Goal: Information Seeking & Learning: Compare options

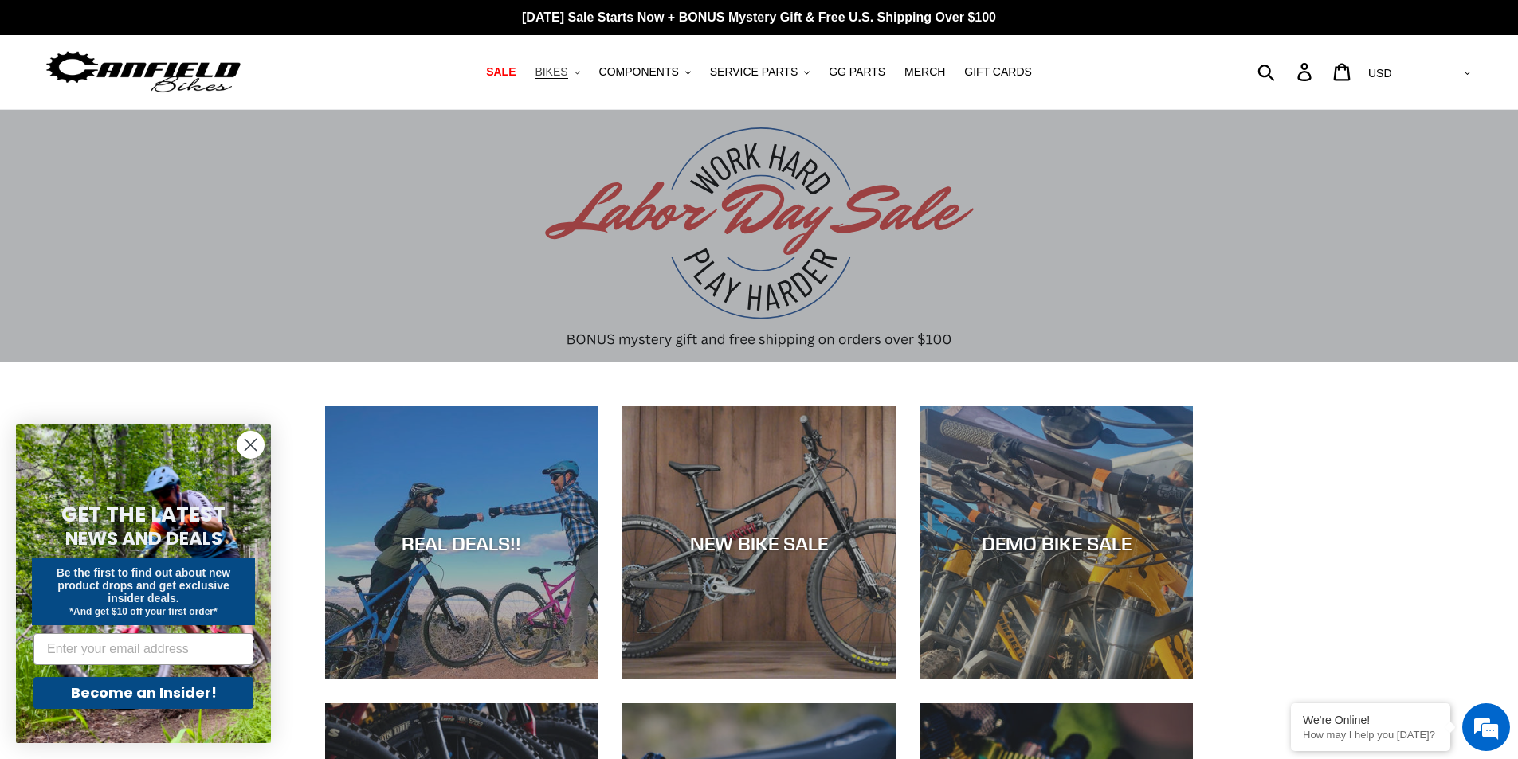
click at [567, 74] on span "BIKES" at bounding box center [551, 72] width 33 height 14
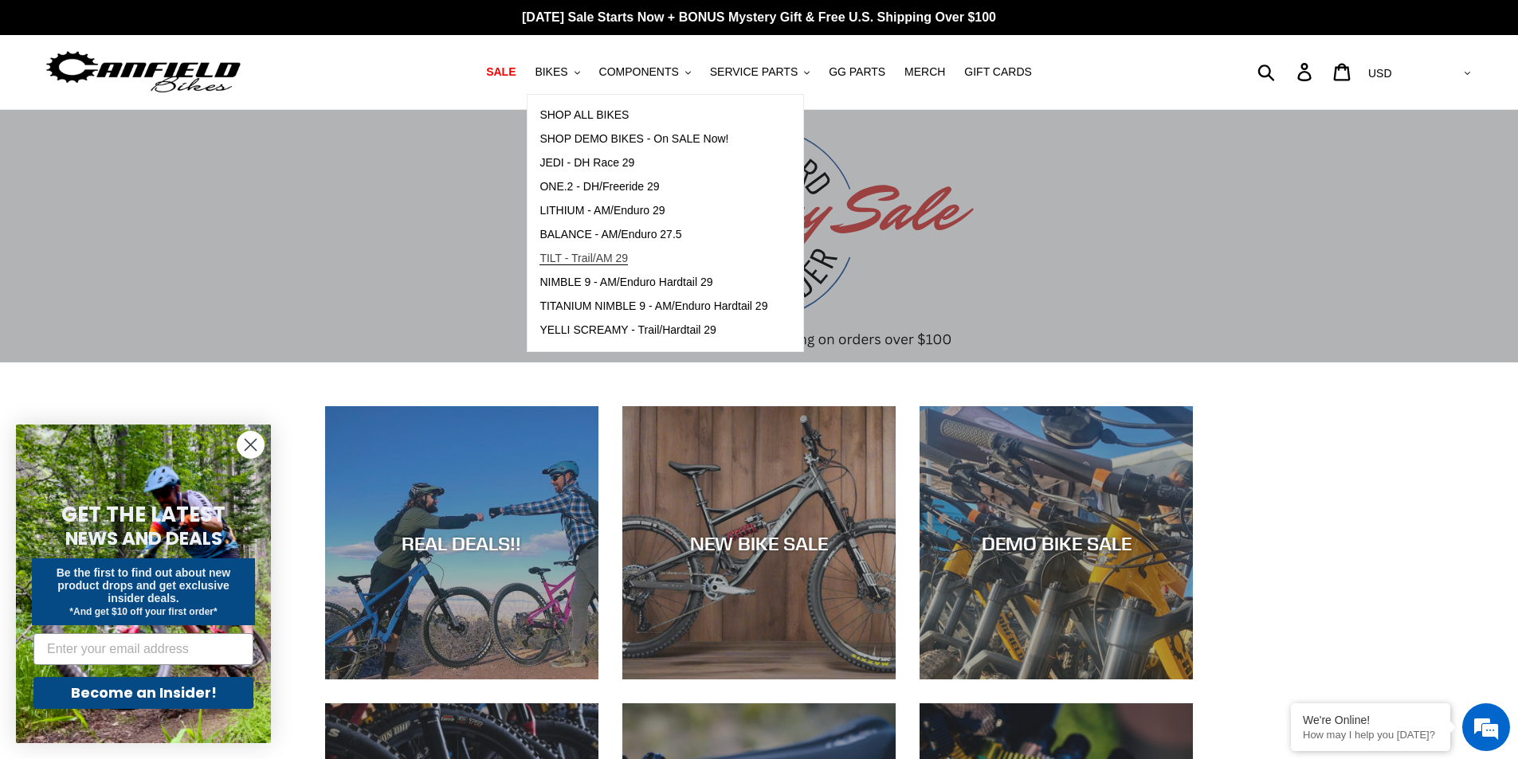
click at [608, 253] on span "TILT - Trail/AM 29" at bounding box center [583, 259] width 88 height 14
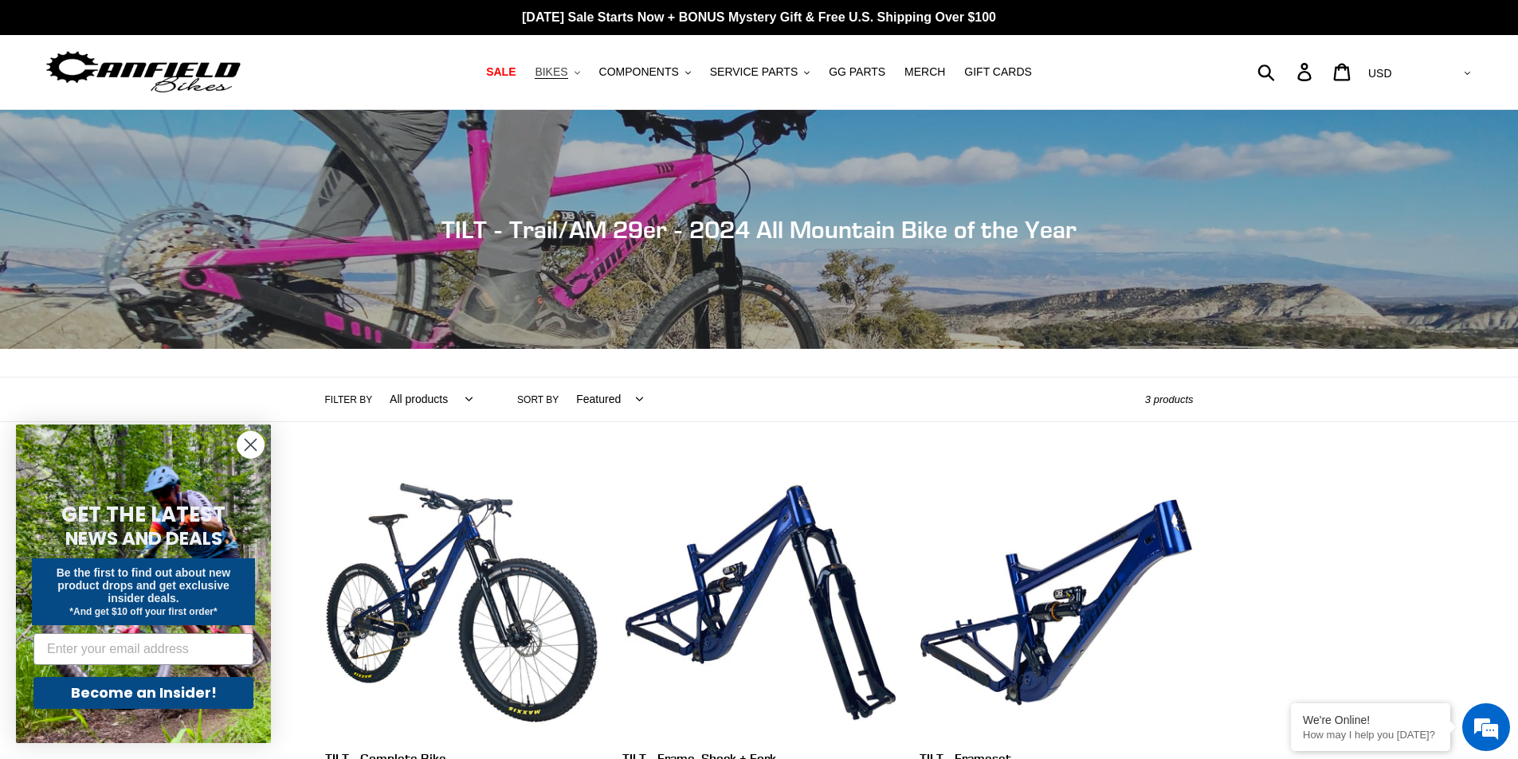
click at [586, 67] on button "BIKES .cls-1{fill:#231f20}" at bounding box center [557, 72] width 61 height 22
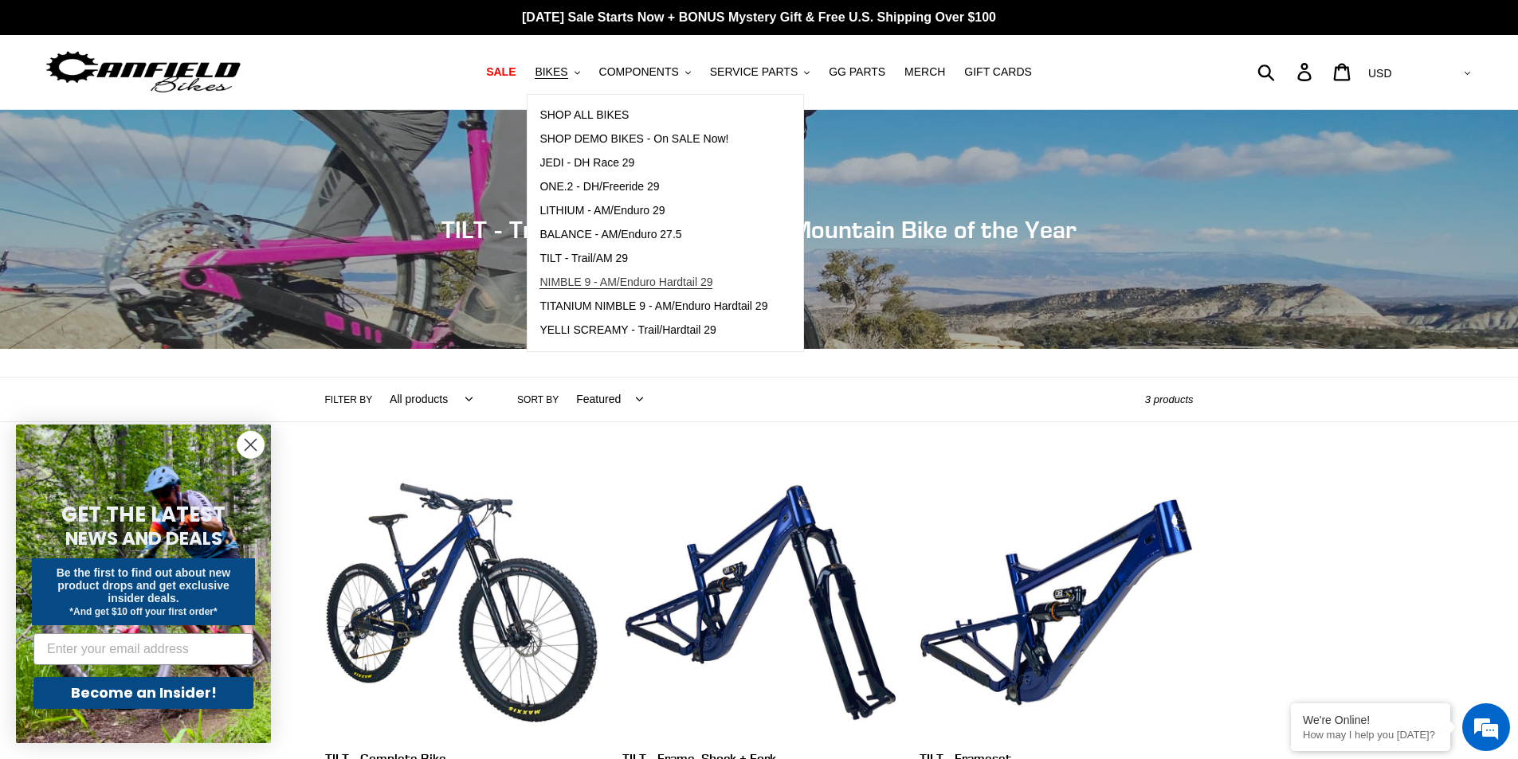
click at [633, 289] on span "NIMBLE 9 - AM/Enduro Hardtail 29" at bounding box center [625, 283] width 173 height 14
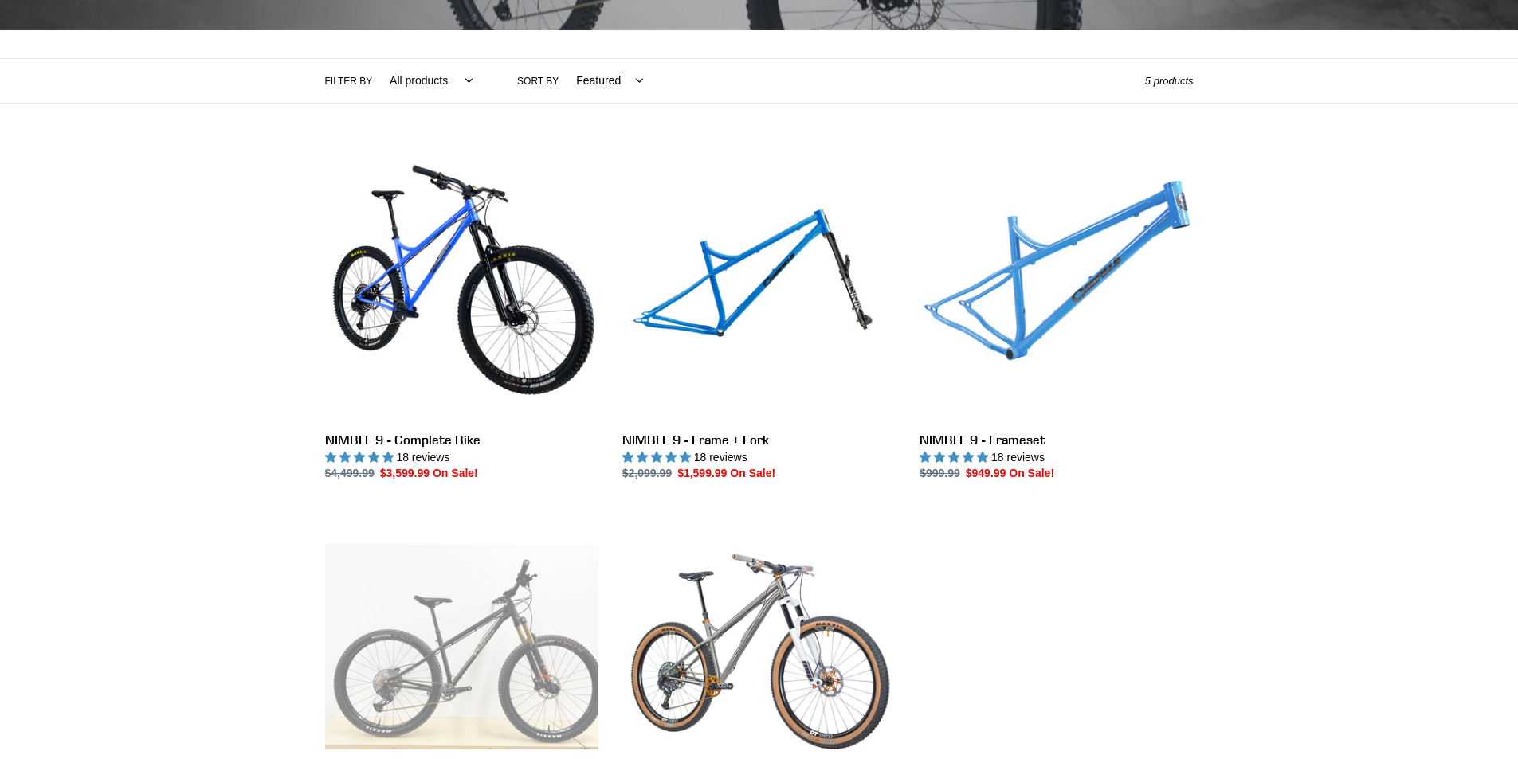
scroll to position [319, 0]
click at [1027, 284] on link "NIMBLE 9 - Frameset" at bounding box center [1055, 314] width 273 height 335
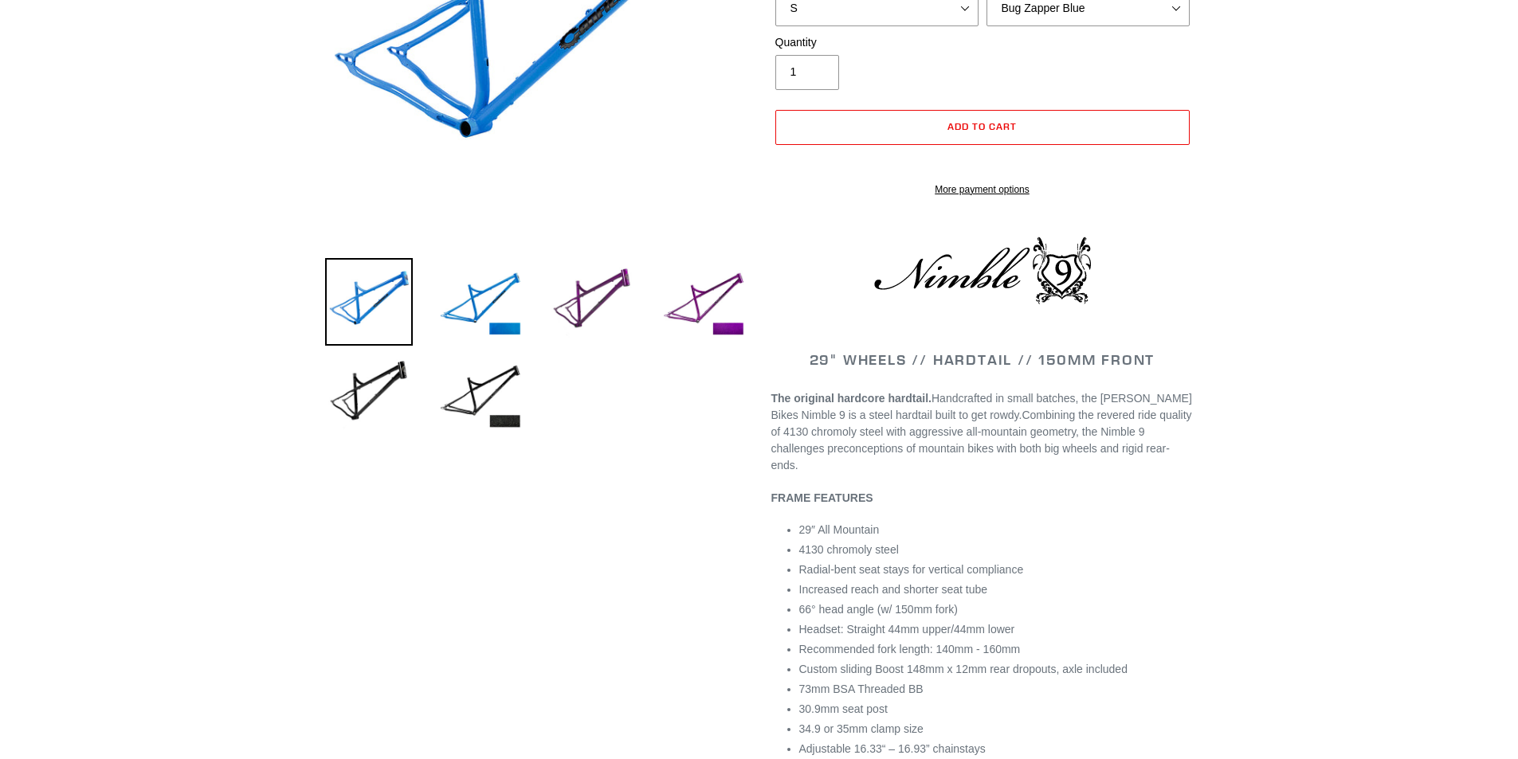
scroll to position [429, 0]
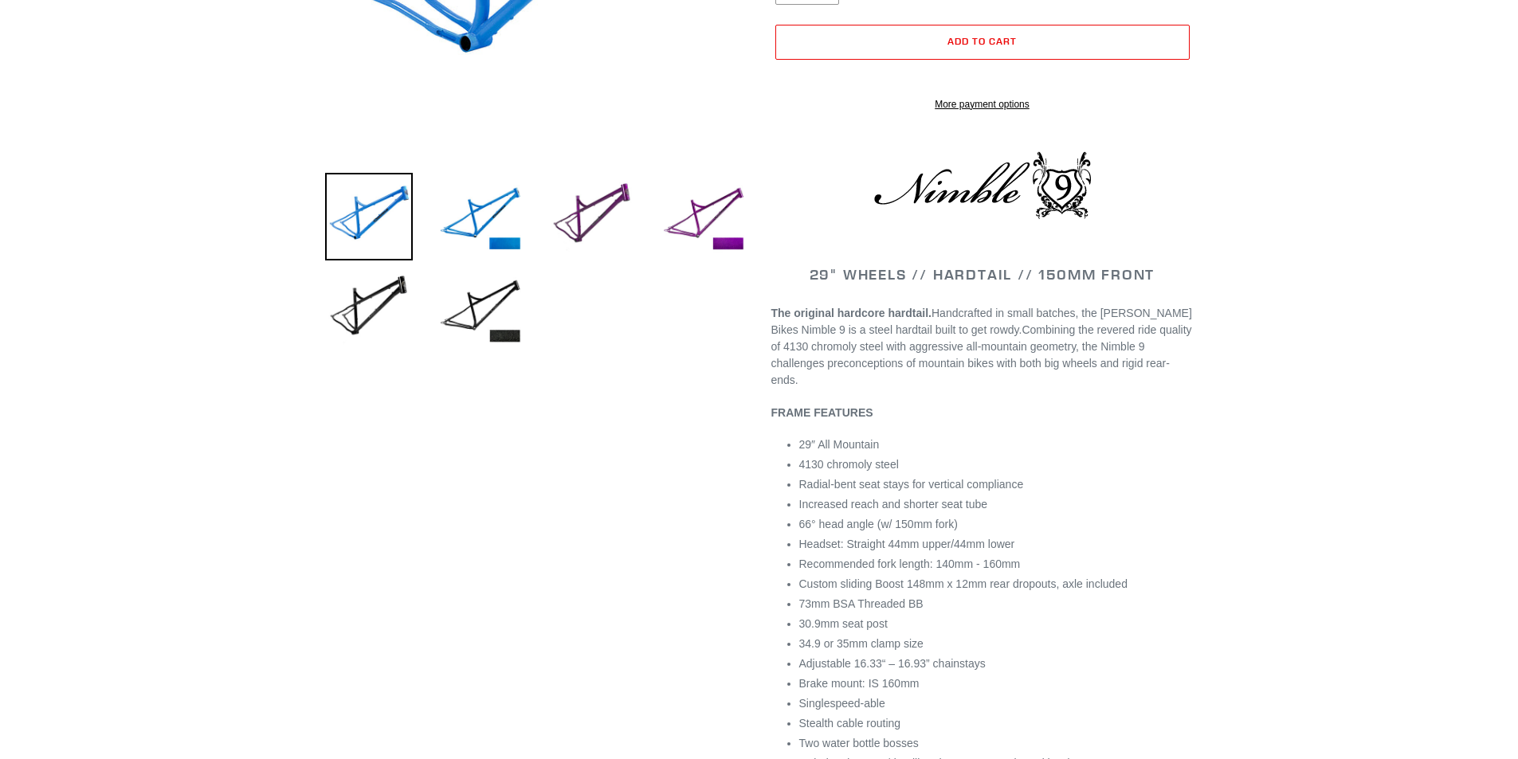
select select "highest-rating"
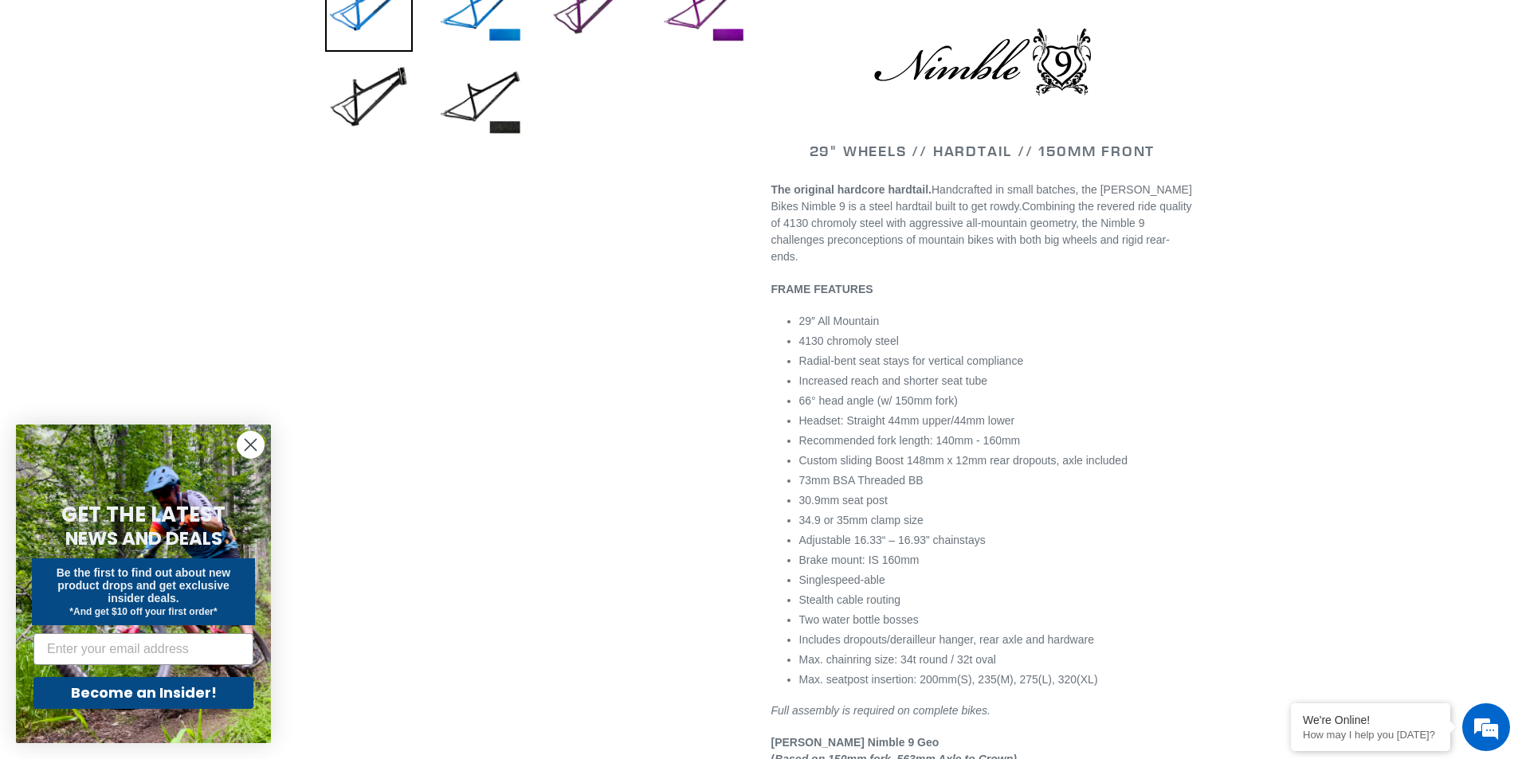
scroll to position [0, 0]
click at [938, 513] on li "34.9 or 35mm clamp size" at bounding box center [996, 520] width 394 height 17
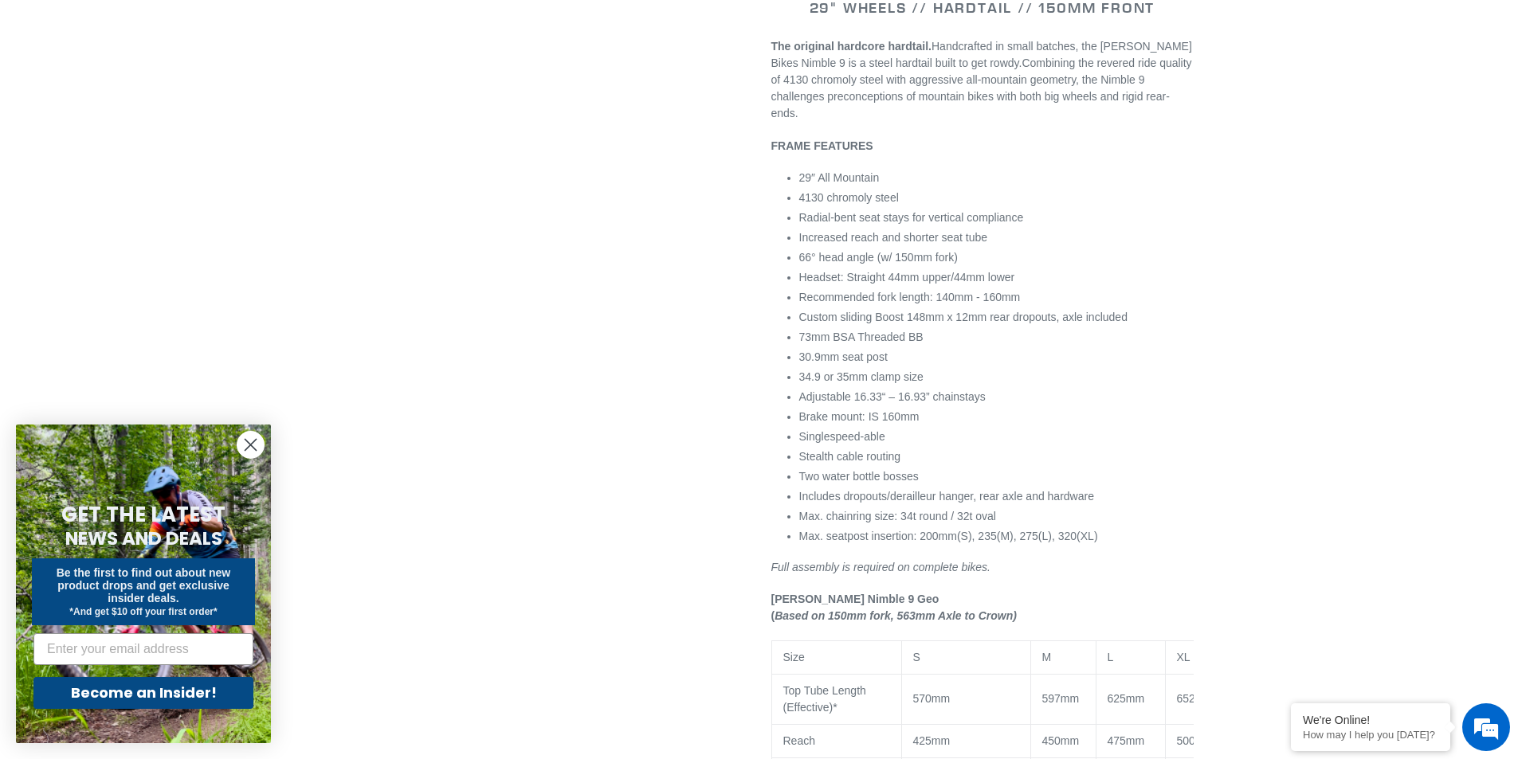
scroll to position [797, 0]
